Goal: Find specific page/section: Find specific page/section

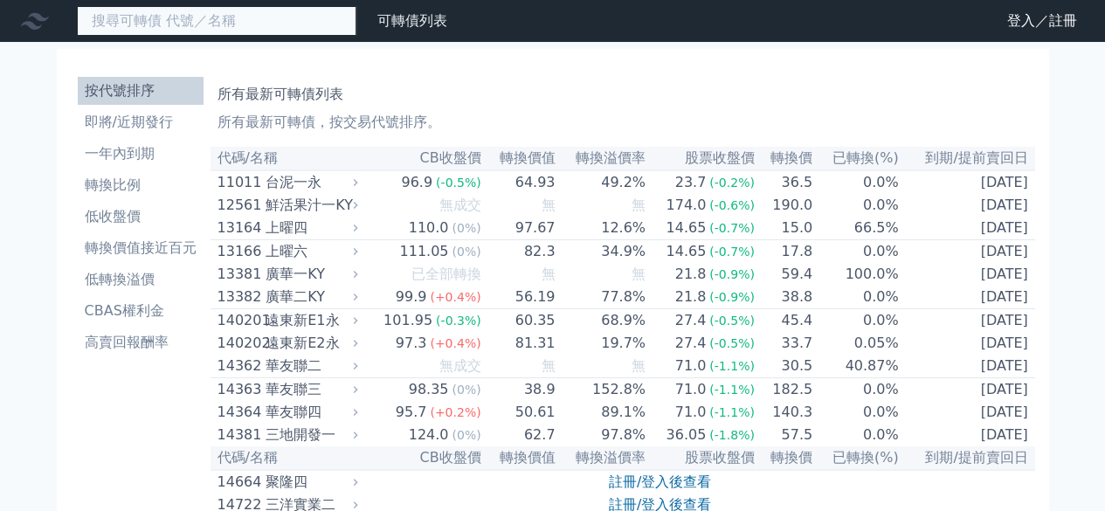
click at [300, 27] on input at bounding box center [216, 21] width 279 height 30
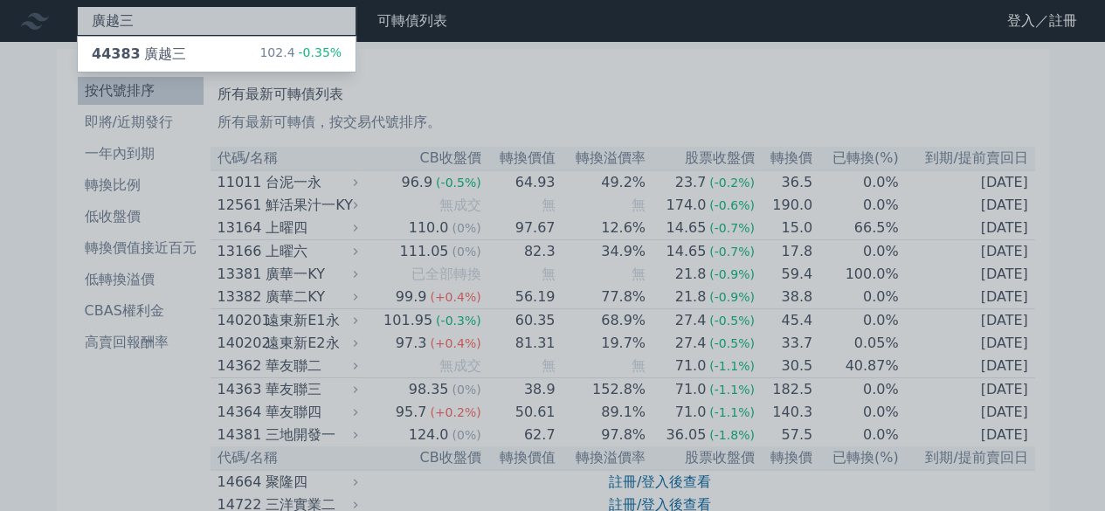
type input "廣越三"
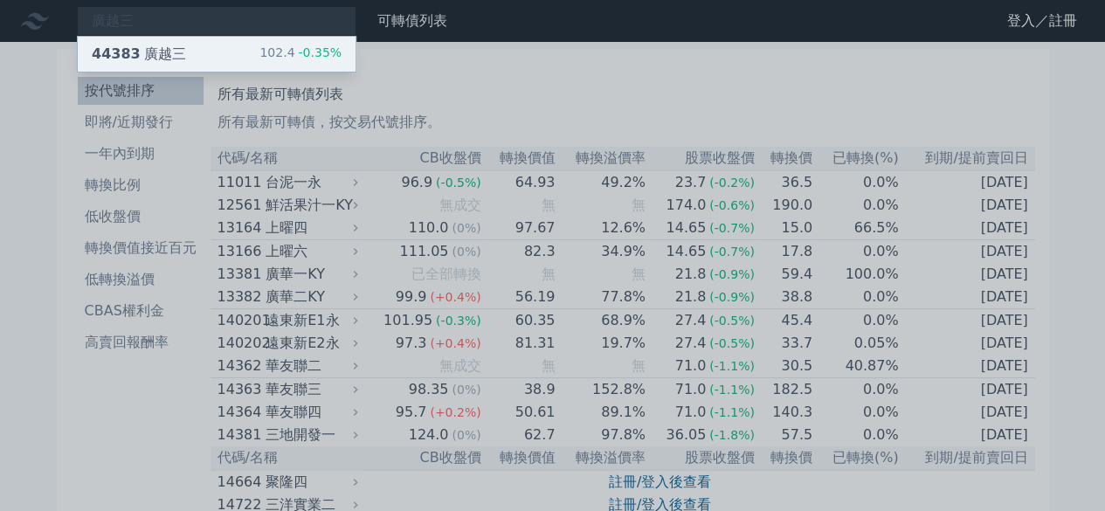
click at [140, 57] on div "44383 [PERSON_NAME]" at bounding box center [139, 54] width 94 height 21
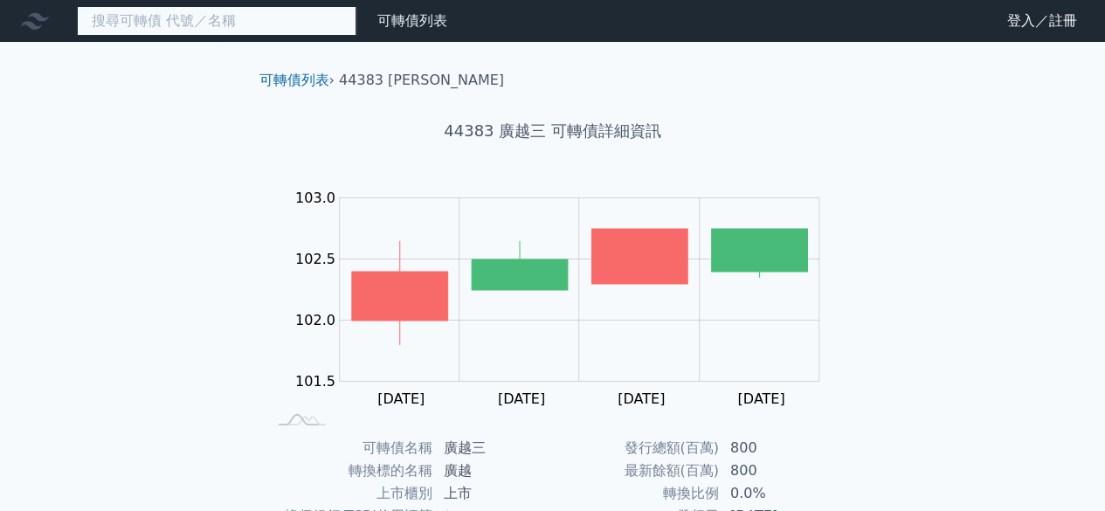
click at [244, 10] on input at bounding box center [216, 21] width 279 height 30
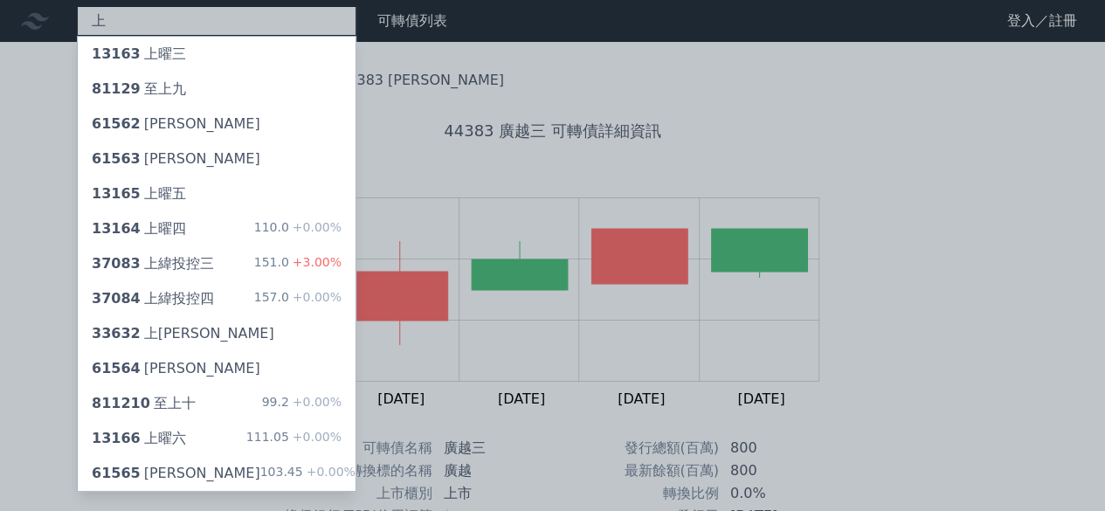
type input "上"
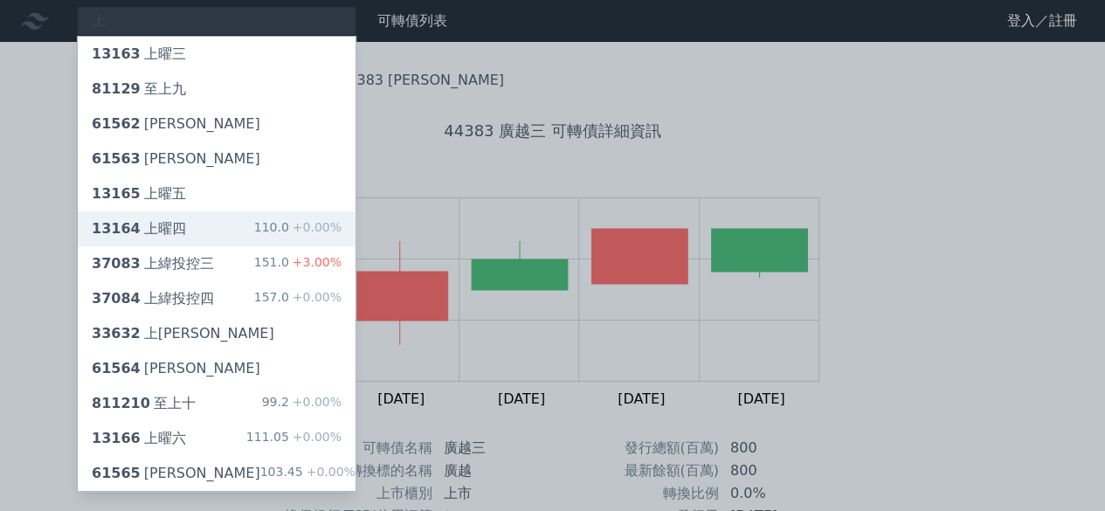
click at [178, 226] on div "13164 上曜四" at bounding box center [139, 228] width 94 height 21
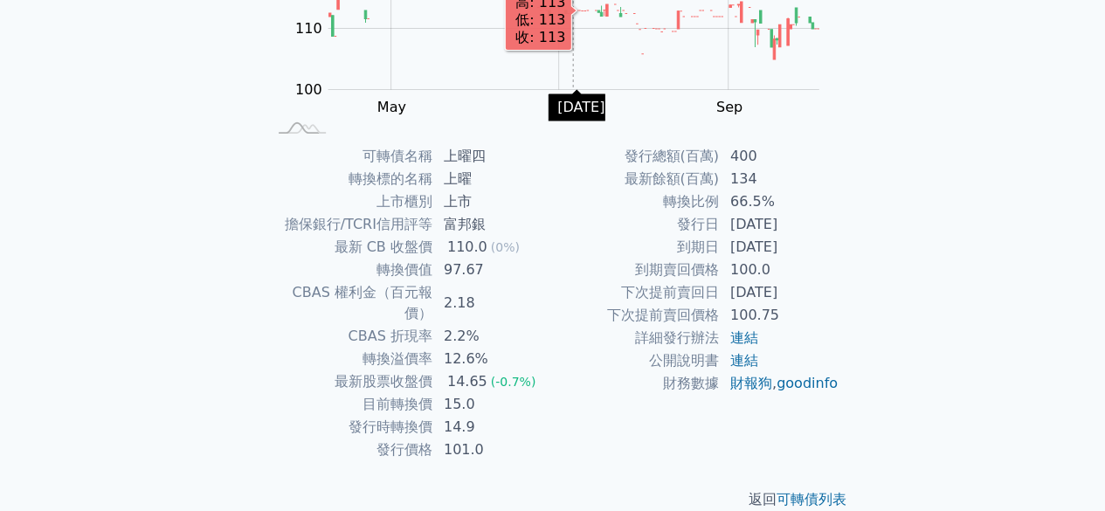
scroll to position [297, 0]
